Goal: Task Accomplishment & Management: Manage account settings

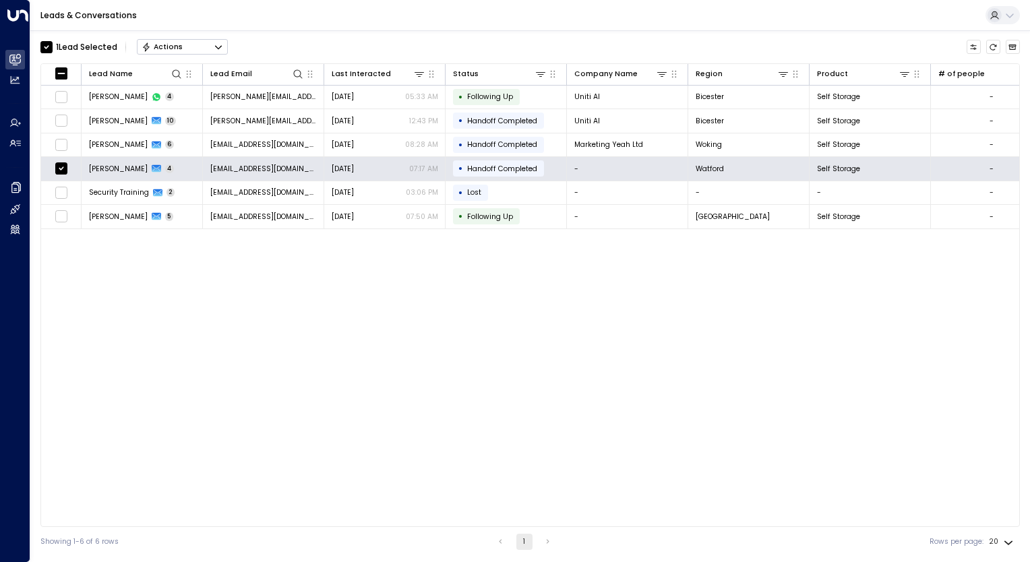
click at [217, 45] on icon "Button group with a nested menu" at bounding box center [218, 46] width 9 height 9
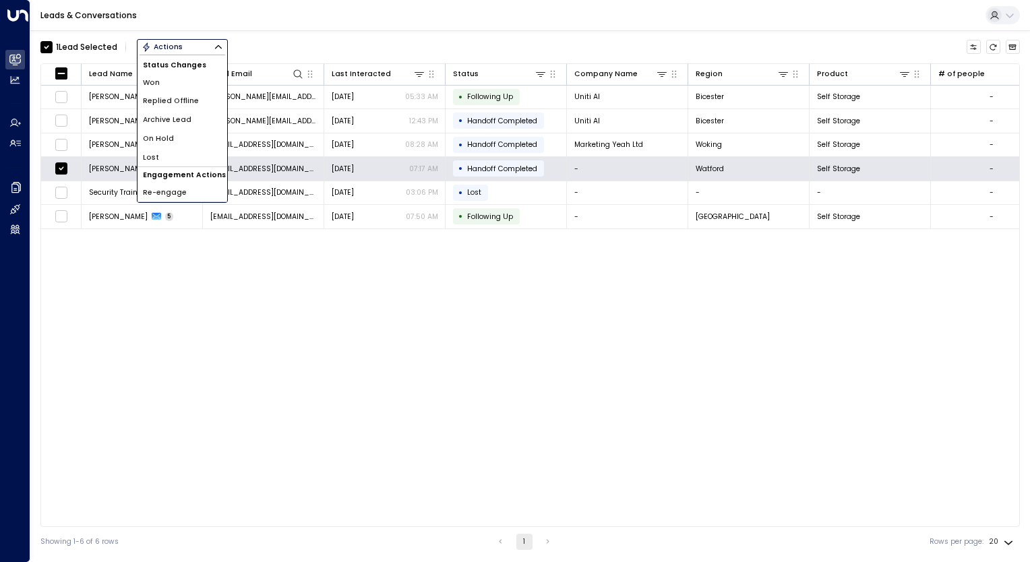
click at [337, 32] on div "1 Lead Selected Actions Status Changes Won Replied Offline Archive Lead On Hold…" at bounding box center [530, 293] width 980 height 527
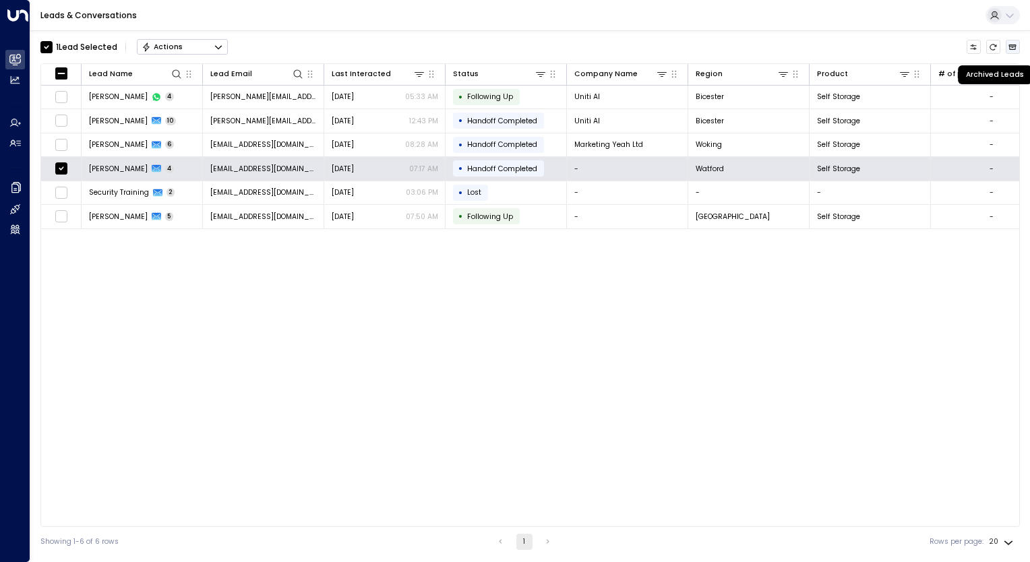
click at [1017, 48] on icon "Archived Leads" at bounding box center [1013, 47] width 8 height 8
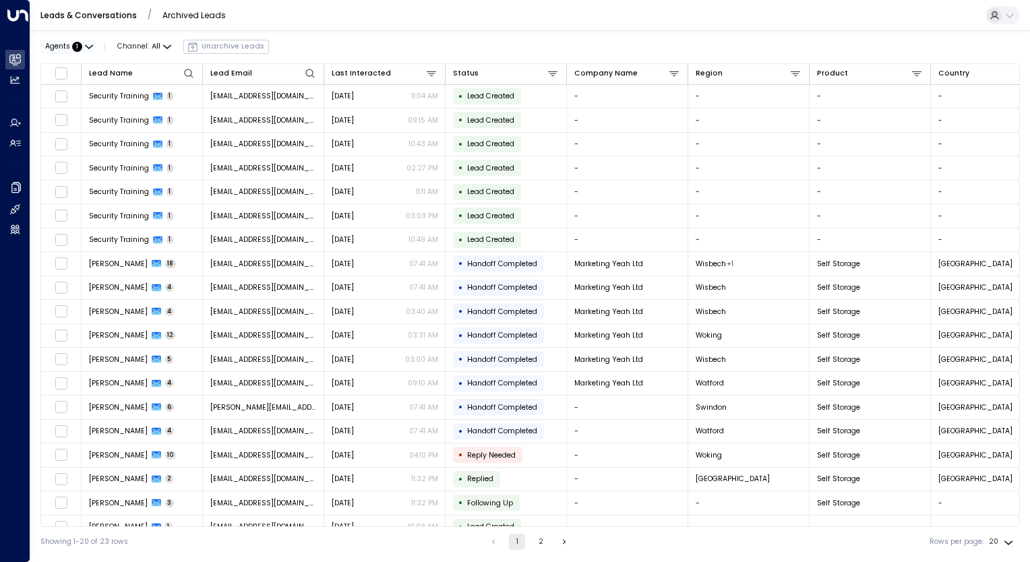
click at [63, 46] on span "Agents" at bounding box center [57, 46] width 25 height 7
click at [12, 80] on div at bounding box center [515, 281] width 1030 height 562
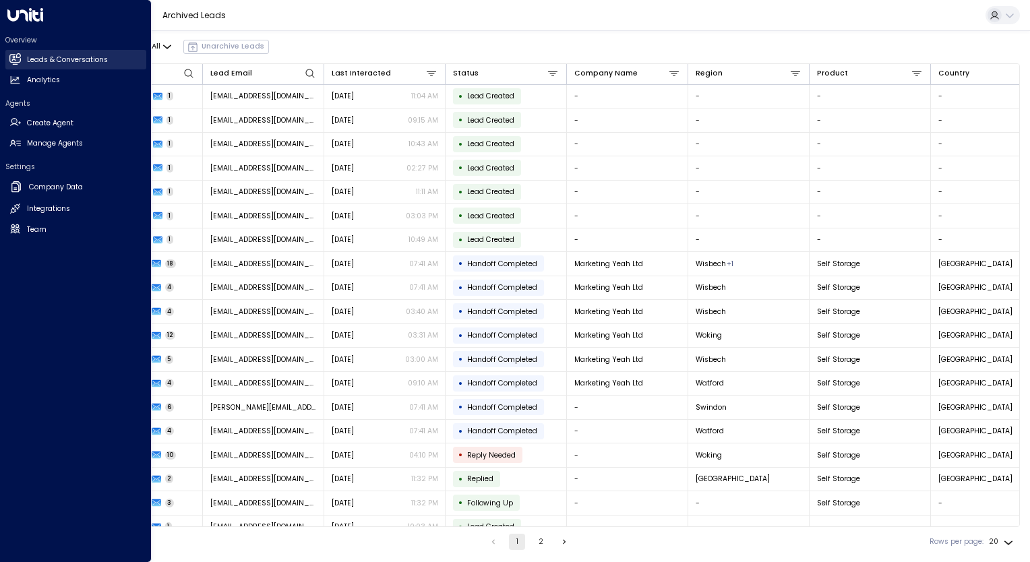
click at [27, 63] on h2 "Leads & Conversations" at bounding box center [67, 60] width 81 height 11
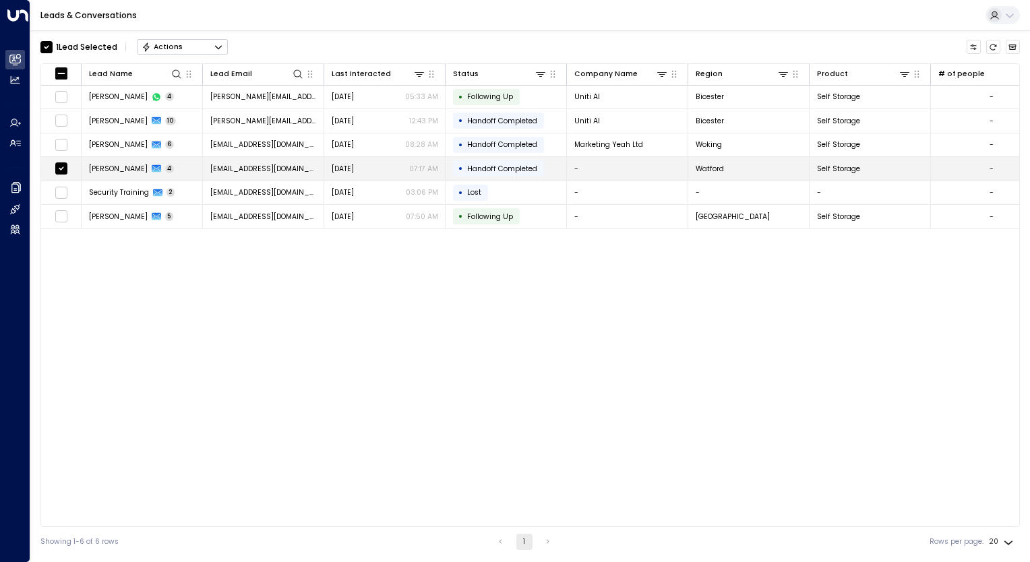
click at [992, 165] on div "-" at bounding box center [992, 169] width 4 height 10
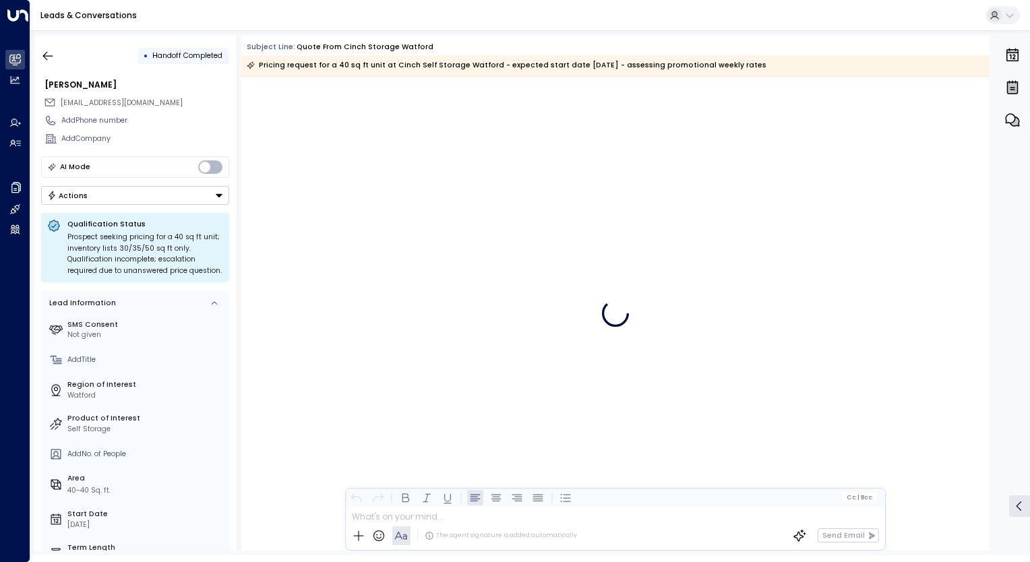
scroll to position [378, 0]
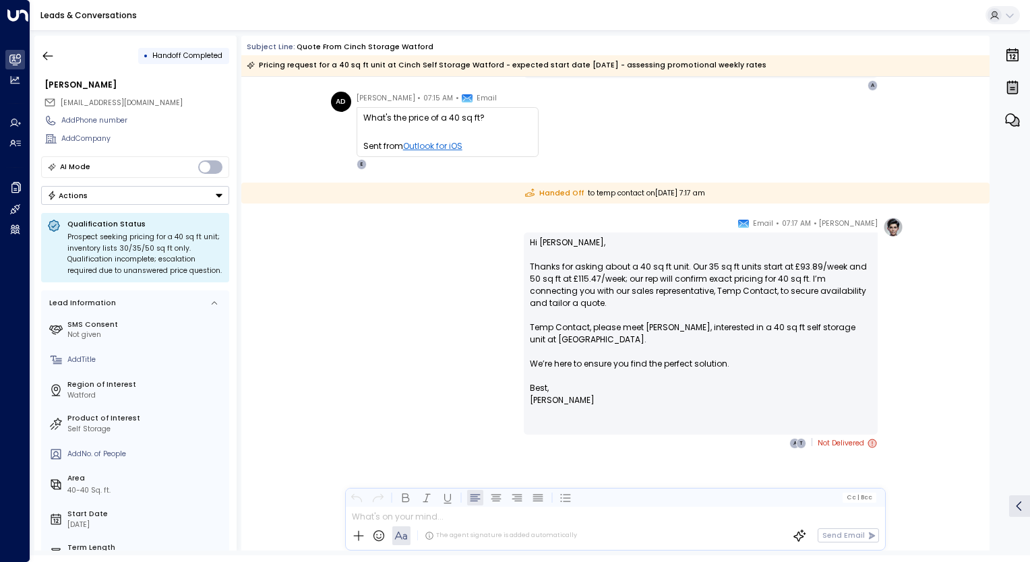
click at [1019, 511] on icon at bounding box center [1019, 506] width 13 height 13
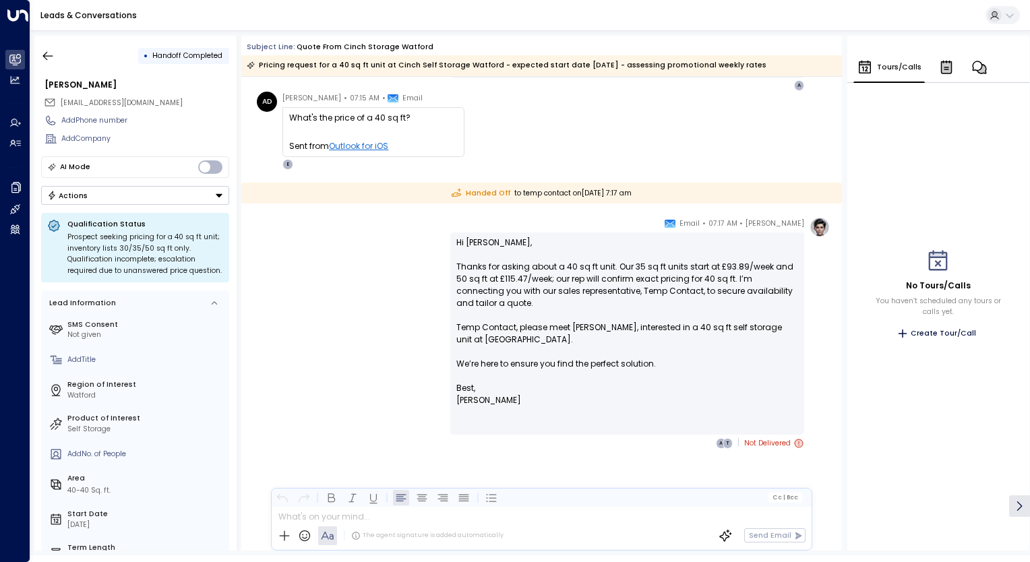
click at [944, 70] on icon "button" at bounding box center [946, 67] width 10 height 11
click at [952, 70] on icon "button" at bounding box center [958, 67] width 14 height 13
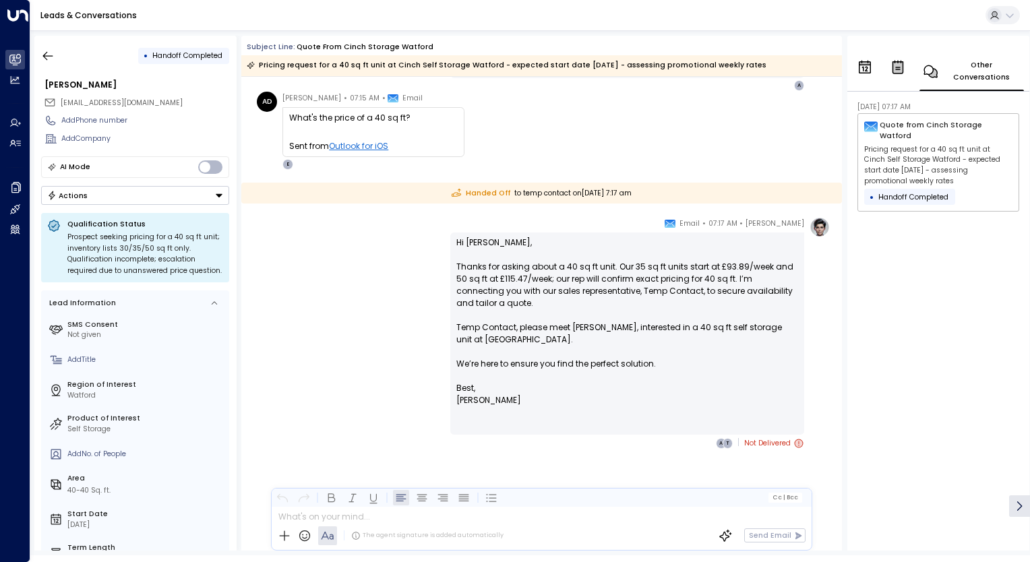
click at [893, 69] on icon "button" at bounding box center [898, 67] width 10 height 11
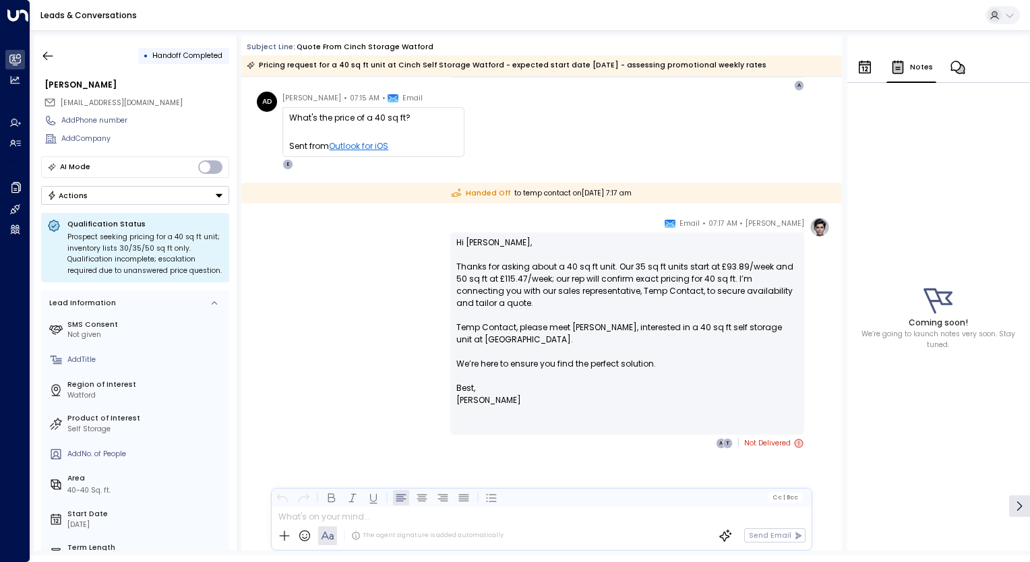
click at [865, 67] on icon "button" at bounding box center [865, 67] width 16 height 16
click at [992, 68] on div "Tours/Calls" at bounding box center [938, 60] width 182 height 48
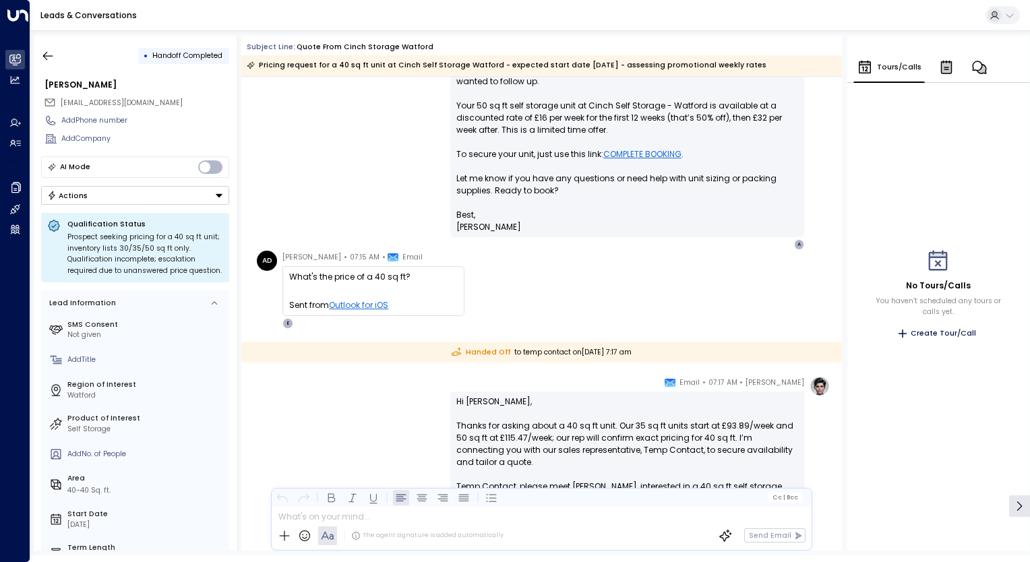
scroll to position [0, 0]
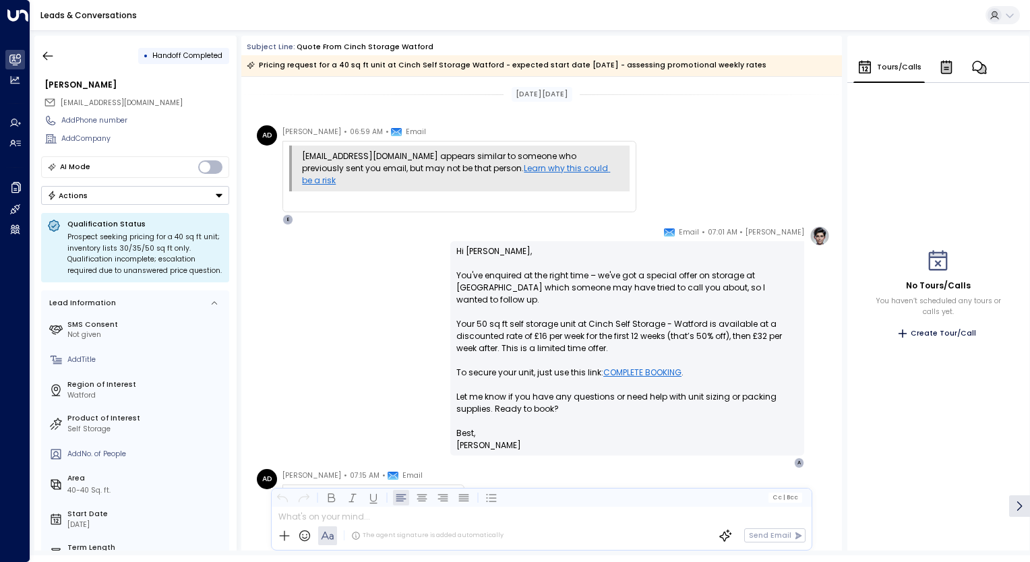
click at [1009, 15] on icon at bounding box center [1010, 15] width 11 height 11
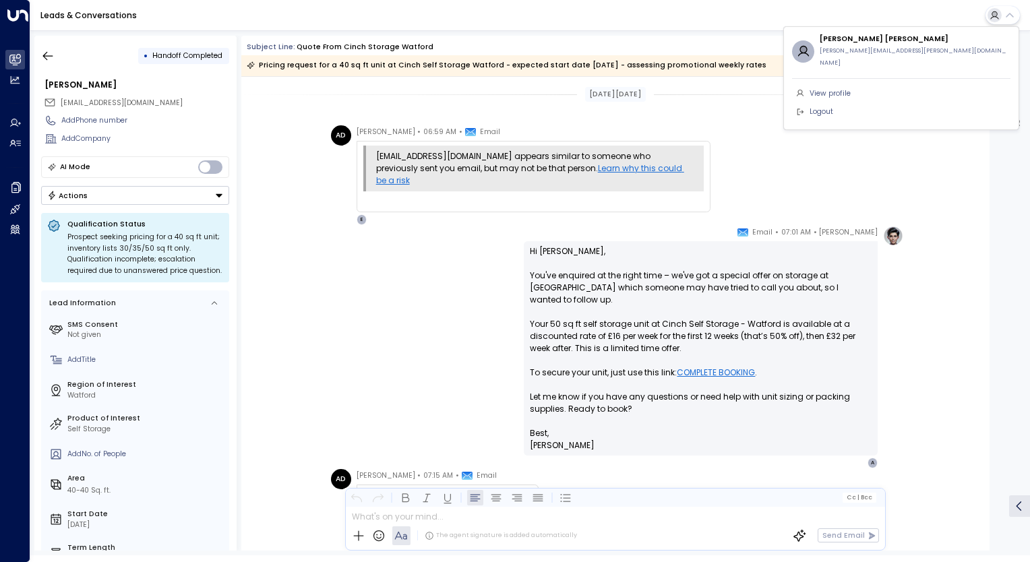
click at [966, 208] on div at bounding box center [515, 281] width 1030 height 562
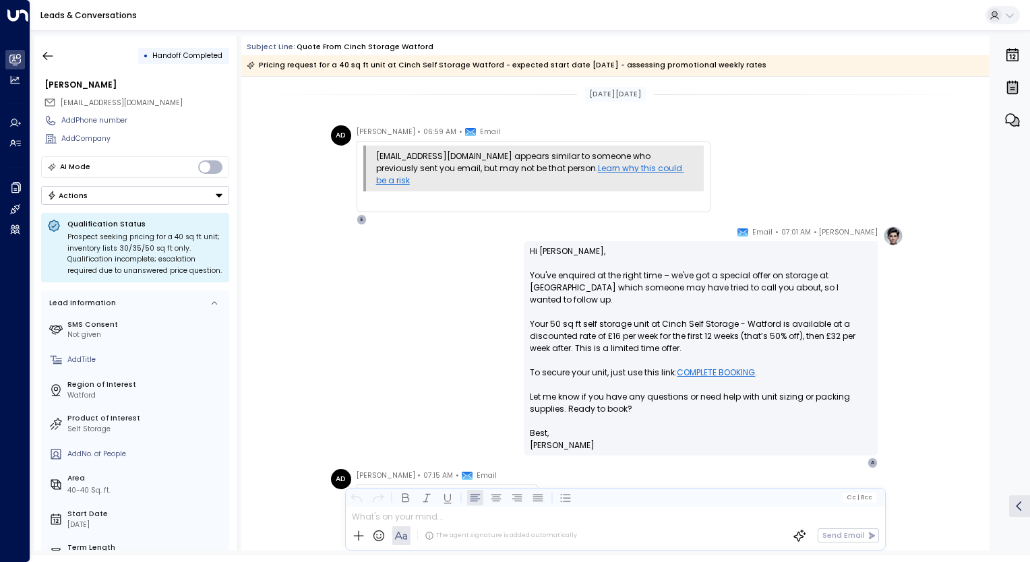
click at [198, 193] on button "Actions" at bounding box center [135, 195] width 188 height 19
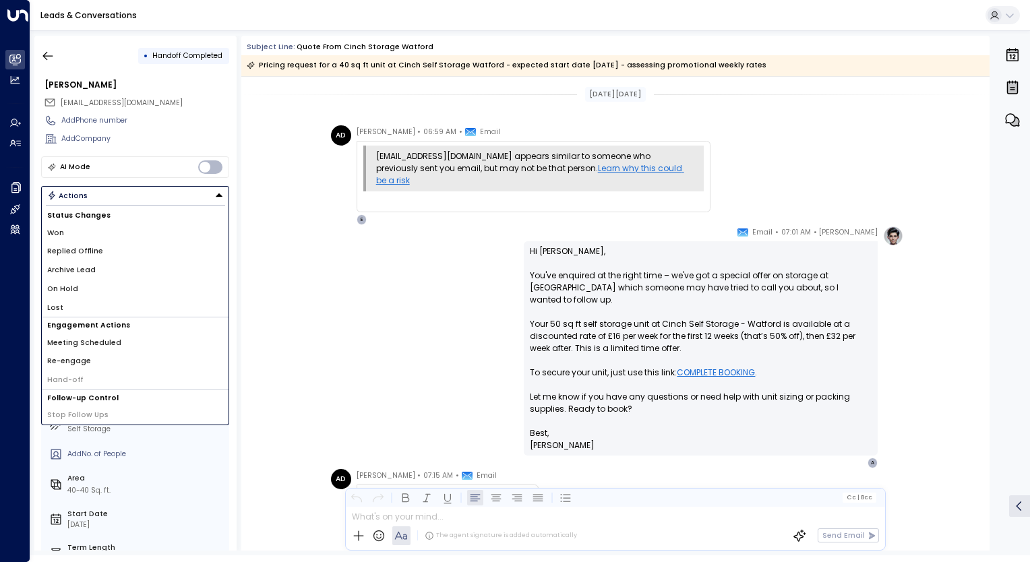
click at [97, 266] on li "Archive Lead" at bounding box center [135, 270] width 187 height 19
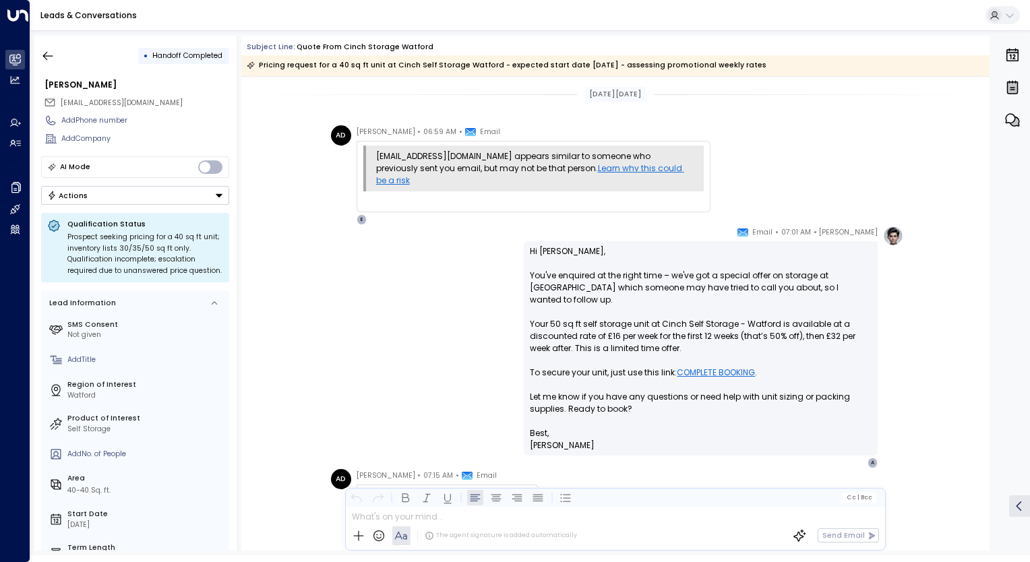
scroll to position [378, 0]
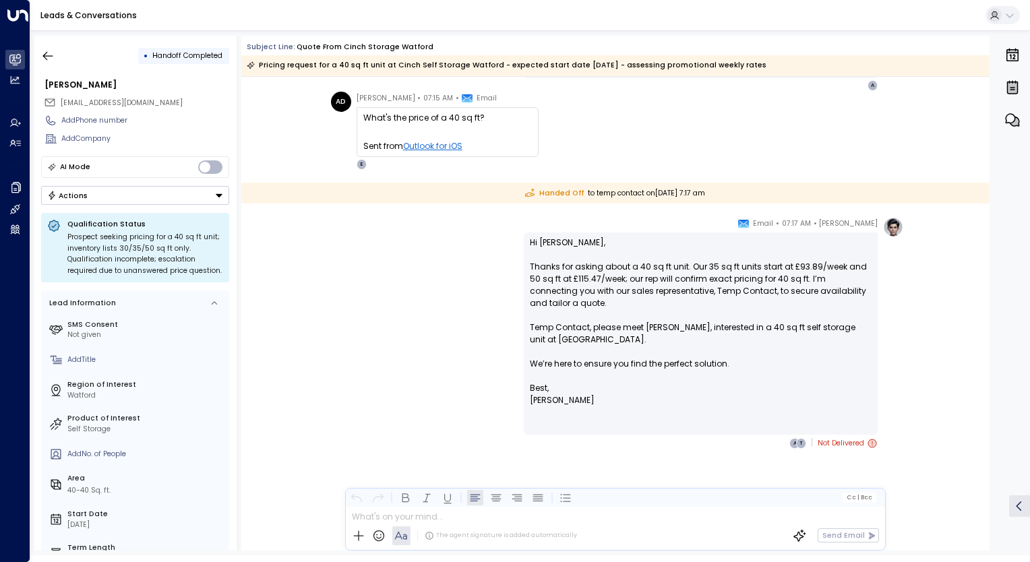
click at [219, 196] on icon "Button group with a nested menu" at bounding box center [218, 195] width 9 height 9
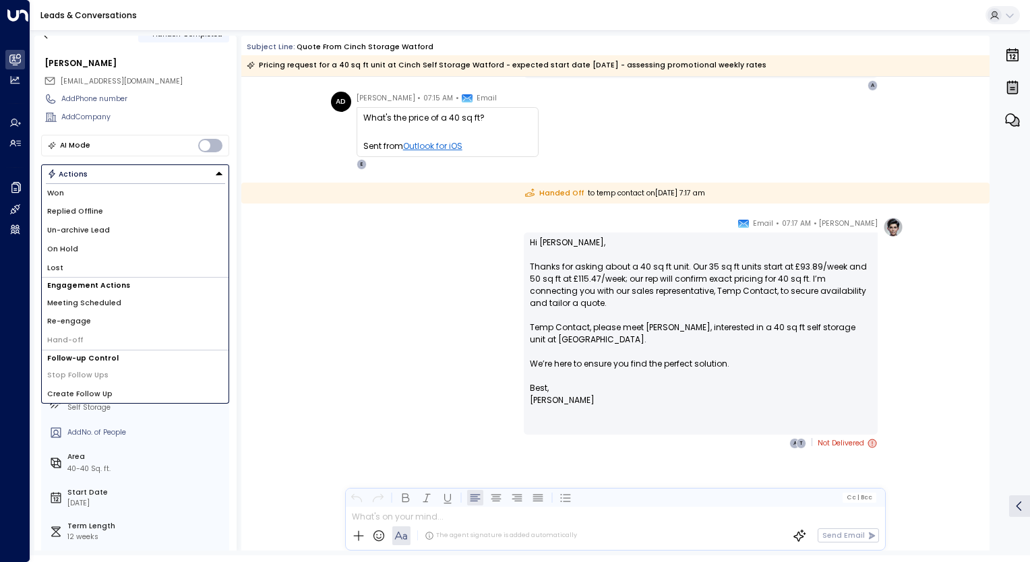
scroll to position [107, 0]
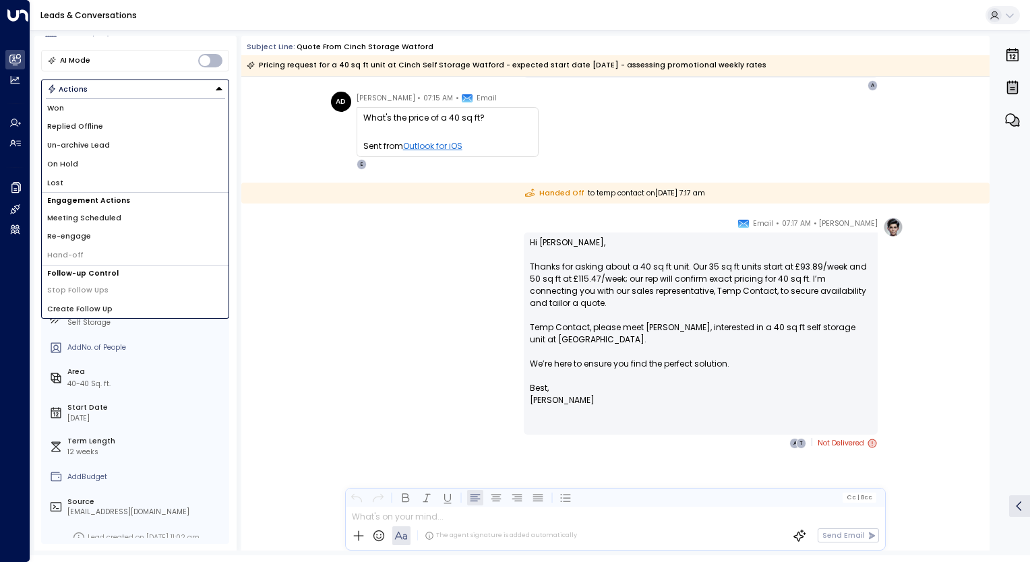
click at [388, 371] on div "Ellie • 07:17 AM • Email Hi Alex, Thanks for asking about a 40 sq ft unit. Our …" at bounding box center [615, 333] width 576 height 233
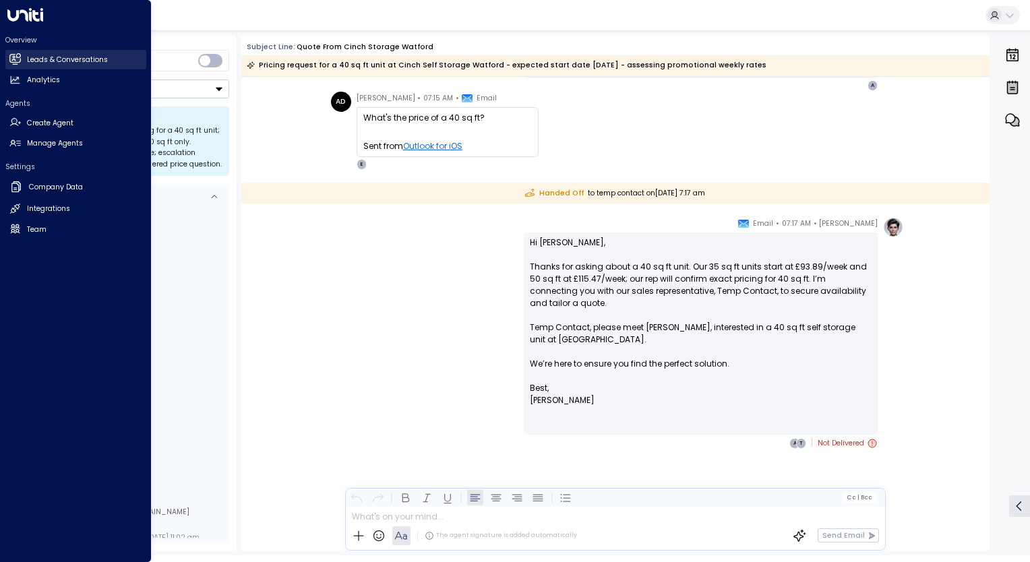
click at [17, 60] on icon at bounding box center [14, 59] width 11 height 8
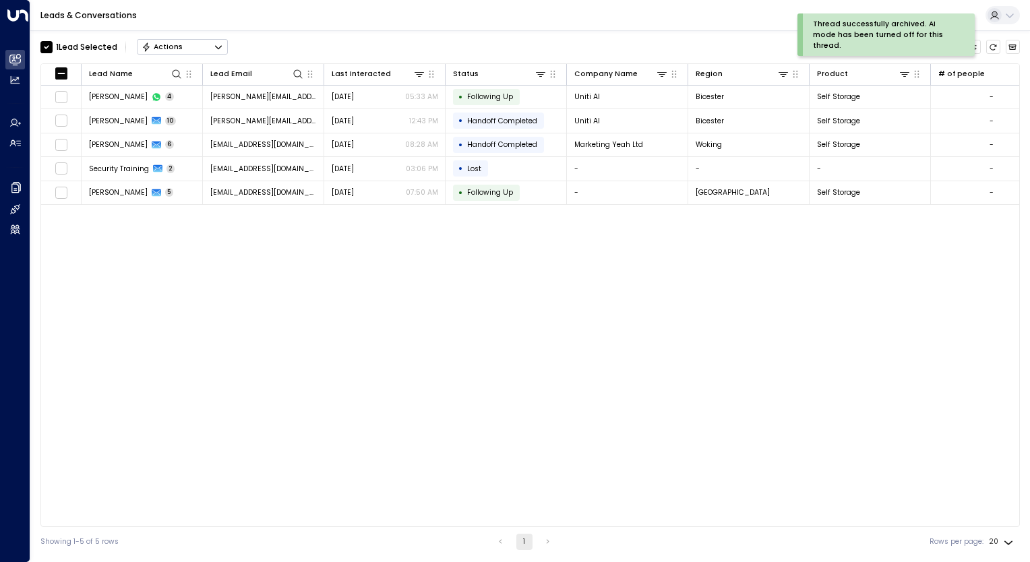
click at [273, 414] on div "Lead Name Lead Email Last Interacted Status Company Name Region Product # of pe…" at bounding box center [530, 295] width 980 height 464
